Goal: Use online tool/utility: Use online tool/utility

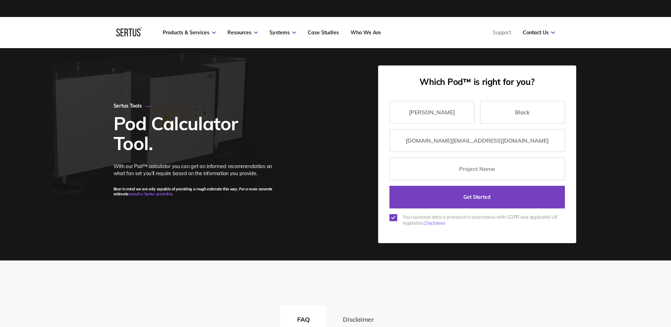
click at [495, 204] on input "Get Started" at bounding box center [478, 197] width 176 height 23
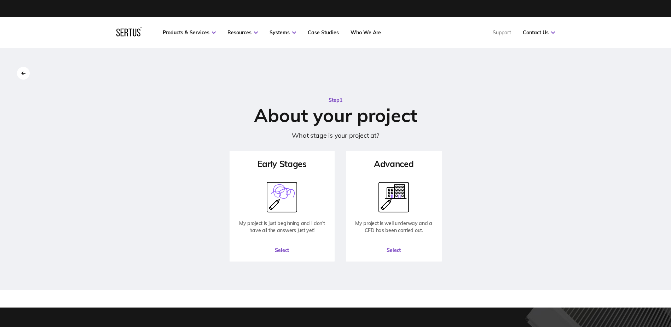
click at [284, 250] on button "Select" at bounding box center [282, 250] width 104 height 21
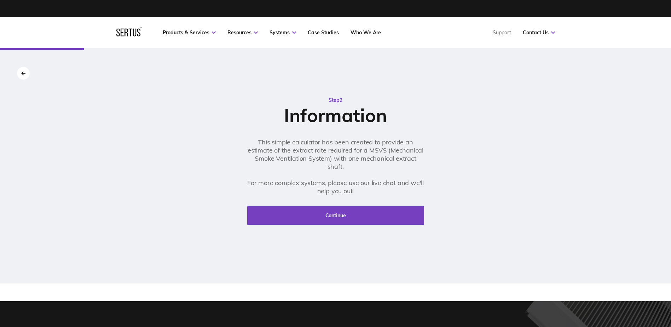
click at [305, 220] on button "Continue" at bounding box center [335, 215] width 177 height 18
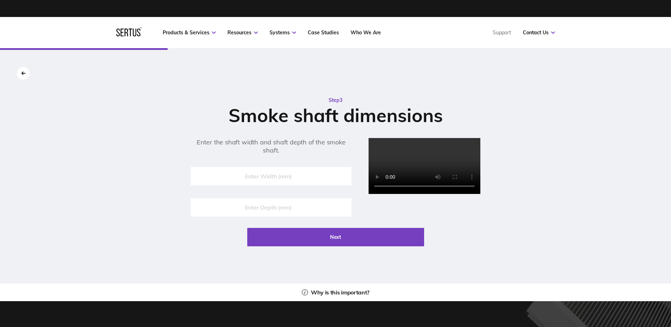
click at [285, 177] on input "number" at bounding box center [271, 176] width 161 height 18
type input "1400"
click at [262, 204] on input "number" at bounding box center [271, 207] width 161 height 18
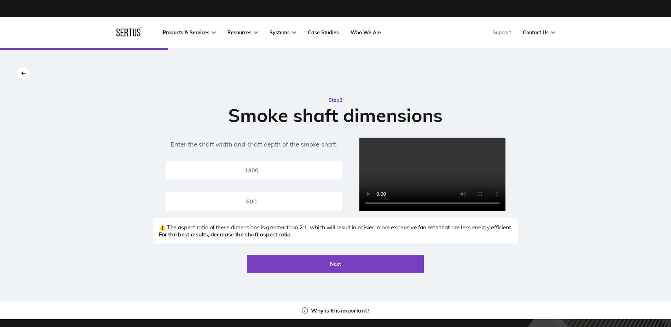
type input "600"
click at [90, 187] on div "Step 3 Smoke shaft dimensions Enter the shaft width and shaft depth of the smok…" at bounding box center [335, 183] width 671 height 271
click at [119, 261] on div "Step 3 Smoke shaft dimensions Enter the shaft width and shaft depth of the smok…" at bounding box center [335, 183] width 671 height 271
